Goal: Use online tool/utility: Utilize a website feature to perform a specific function

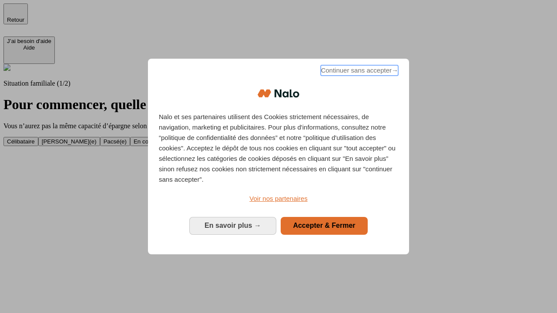
click at [359, 72] on span "Continuer sans accepter →" at bounding box center [360, 70] width 78 height 10
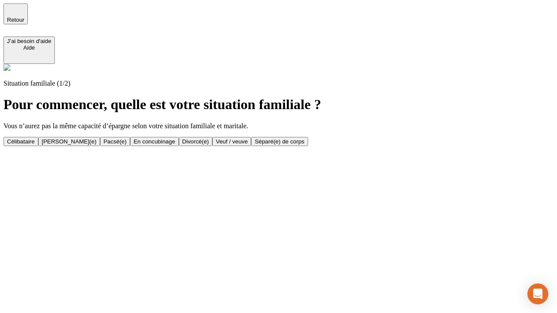
click at [248, 145] on div "Veuf / veuve" at bounding box center [232, 141] width 32 height 7
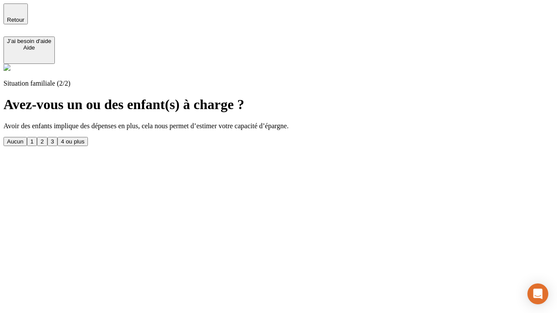
click at [34, 138] on div "1" at bounding box center [31, 141] width 3 height 7
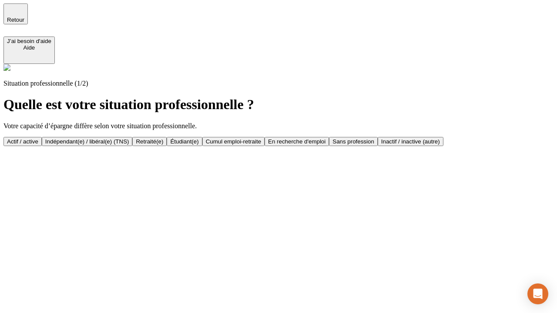
click at [163, 142] on div "Retraité(e)" at bounding box center [149, 141] width 27 height 7
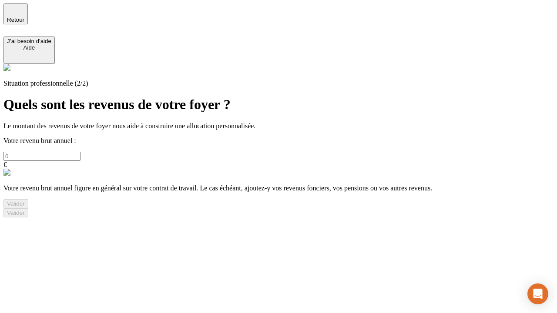
click at [81, 152] on input "text" at bounding box center [41, 156] width 77 height 9
type input "30 000"
click at [25, 207] on div "Valider" at bounding box center [16, 204] width 18 height 7
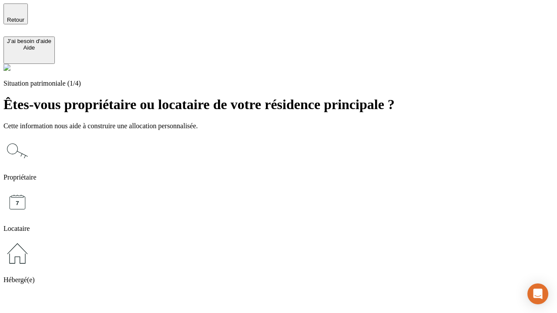
click at [31, 189] on icon at bounding box center [17, 203] width 28 height 28
type input "1 000"
click at [31, 189] on icon at bounding box center [17, 203] width 28 height 28
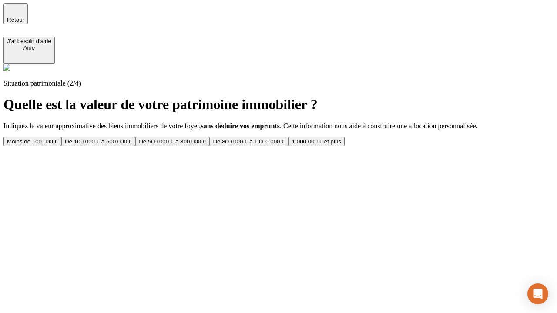
click at [58, 138] on div "Moins de 100 000 €" at bounding box center [32, 141] width 51 height 7
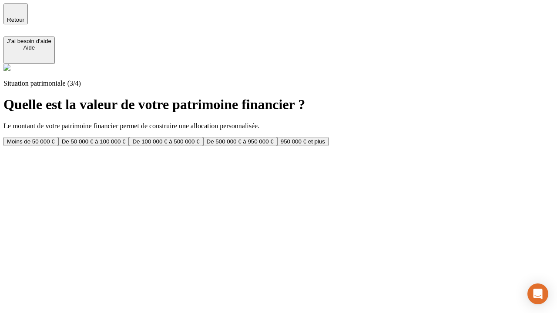
click at [55, 138] on div "Moins de 50 000 €" at bounding box center [31, 141] width 48 height 7
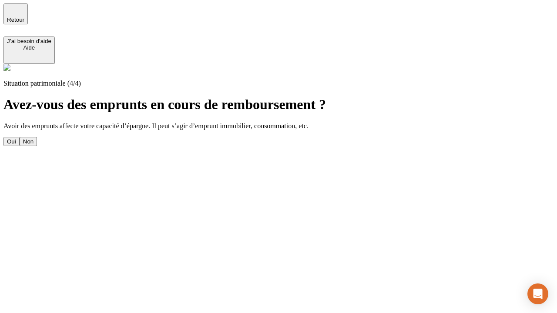
click at [34, 138] on div "Non" at bounding box center [28, 141] width 10 height 7
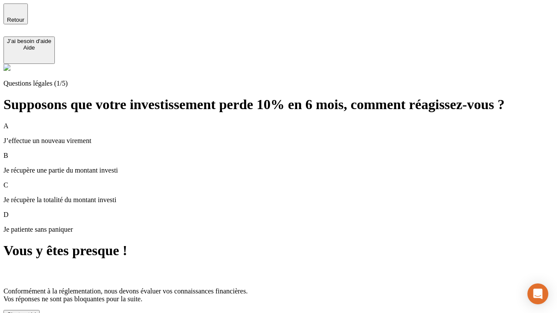
click at [36, 312] on div "C'est noté !" at bounding box center [21, 315] width 29 height 7
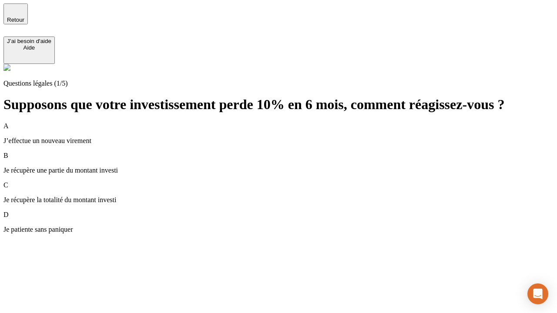
click at [289, 167] on p "Je récupère une partie du montant investi" at bounding box center [278, 171] width 550 height 8
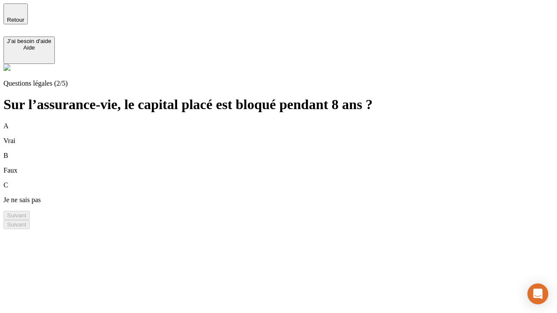
click at [289, 152] on div "B Faux" at bounding box center [278, 163] width 550 height 23
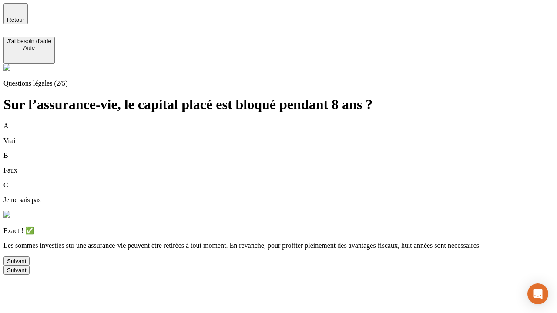
click at [26, 265] on div "Suivant" at bounding box center [16, 261] width 19 height 7
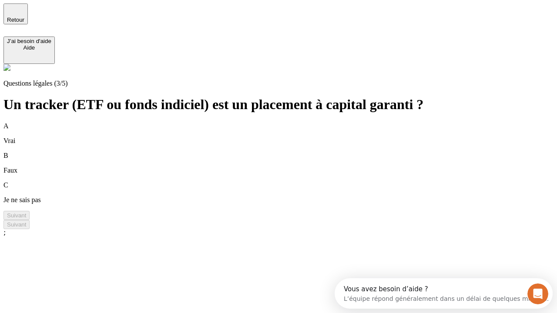
click at [289, 152] on div "B Faux" at bounding box center [278, 163] width 550 height 23
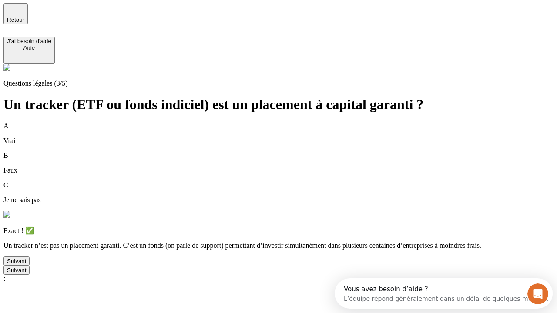
click at [26, 265] on div "Suivant" at bounding box center [16, 261] width 19 height 7
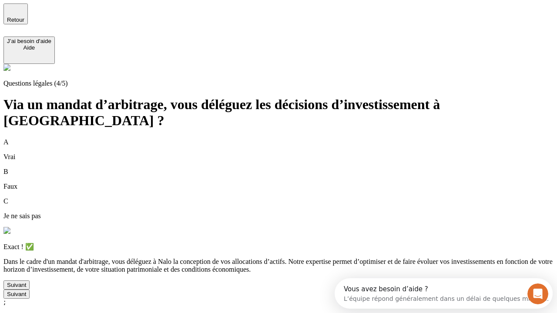
click at [26, 289] on div "Suivant" at bounding box center [16, 285] width 19 height 7
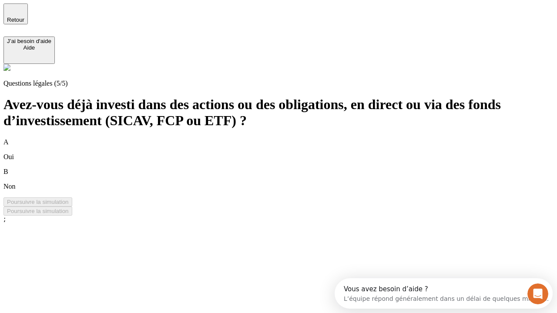
click at [289, 138] on div "A Oui" at bounding box center [278, 149] width 550 height 23
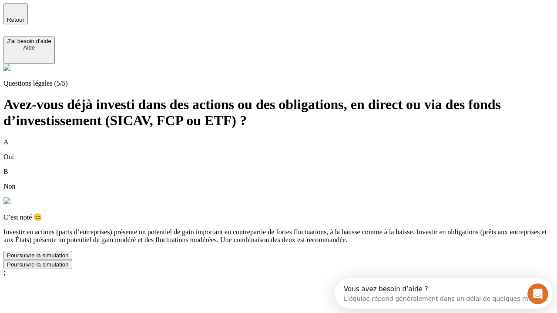
click at [69, 259] on div "Poursuivre la simulation" at bounding box center [38, 256] width 62 height 7
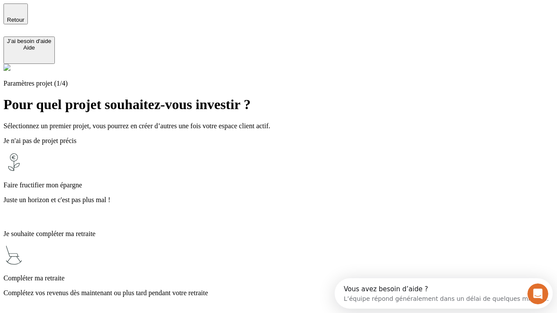
click at [289, 290] on p "Complétez vos revenus dès maintenant ou plus tard pendant votre retraite" at bounding box center [278, 294] width 550 height 8
